Goal: Navigation & Orientation: Find specific page/section

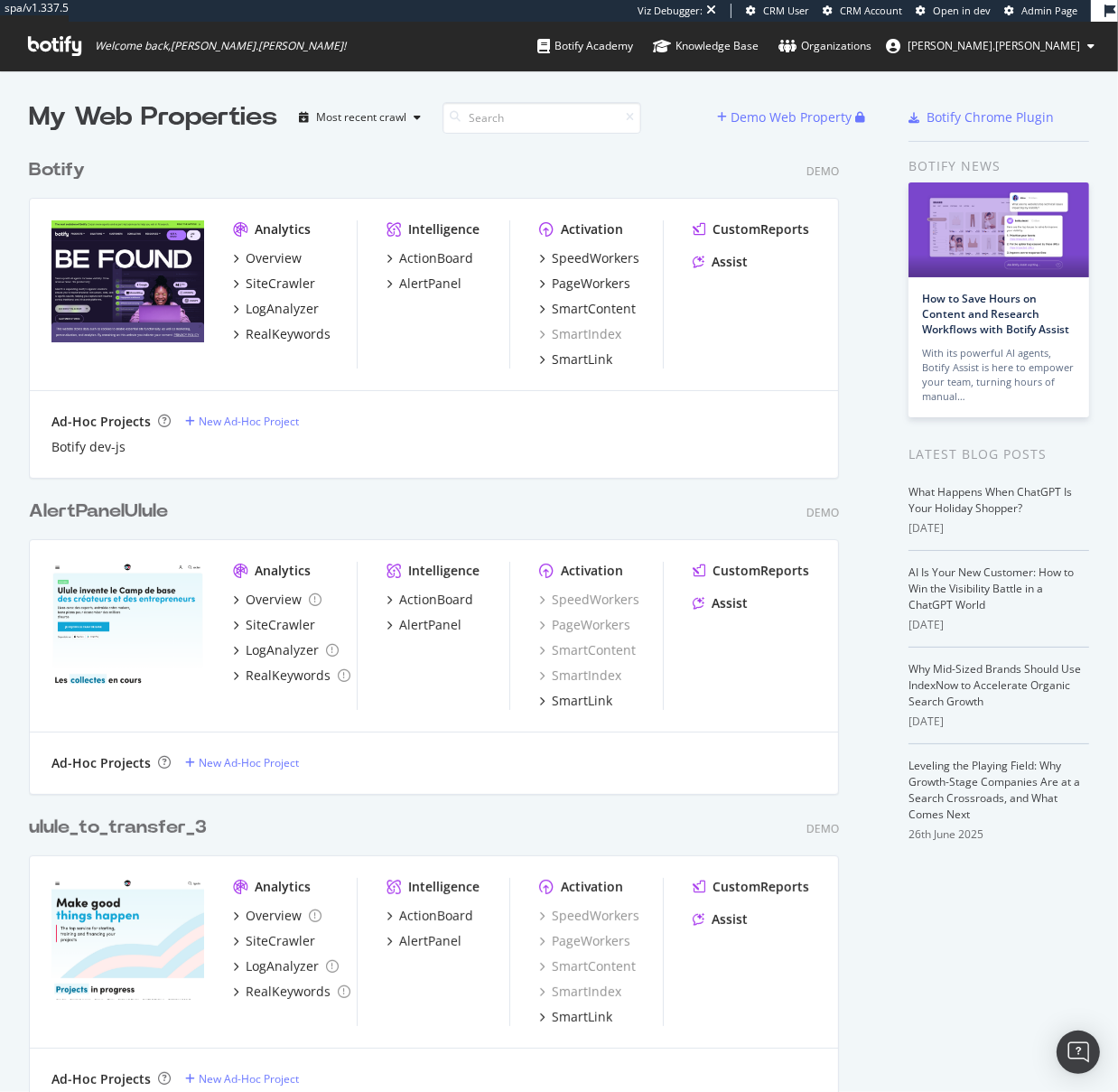
scroll to position [1079, 1093]
click at [1054, 15] on span "Admin Page" at bounding box center [1049, 11] width 56 height 14
